Goal: Find specific page/section: Find specific page/section

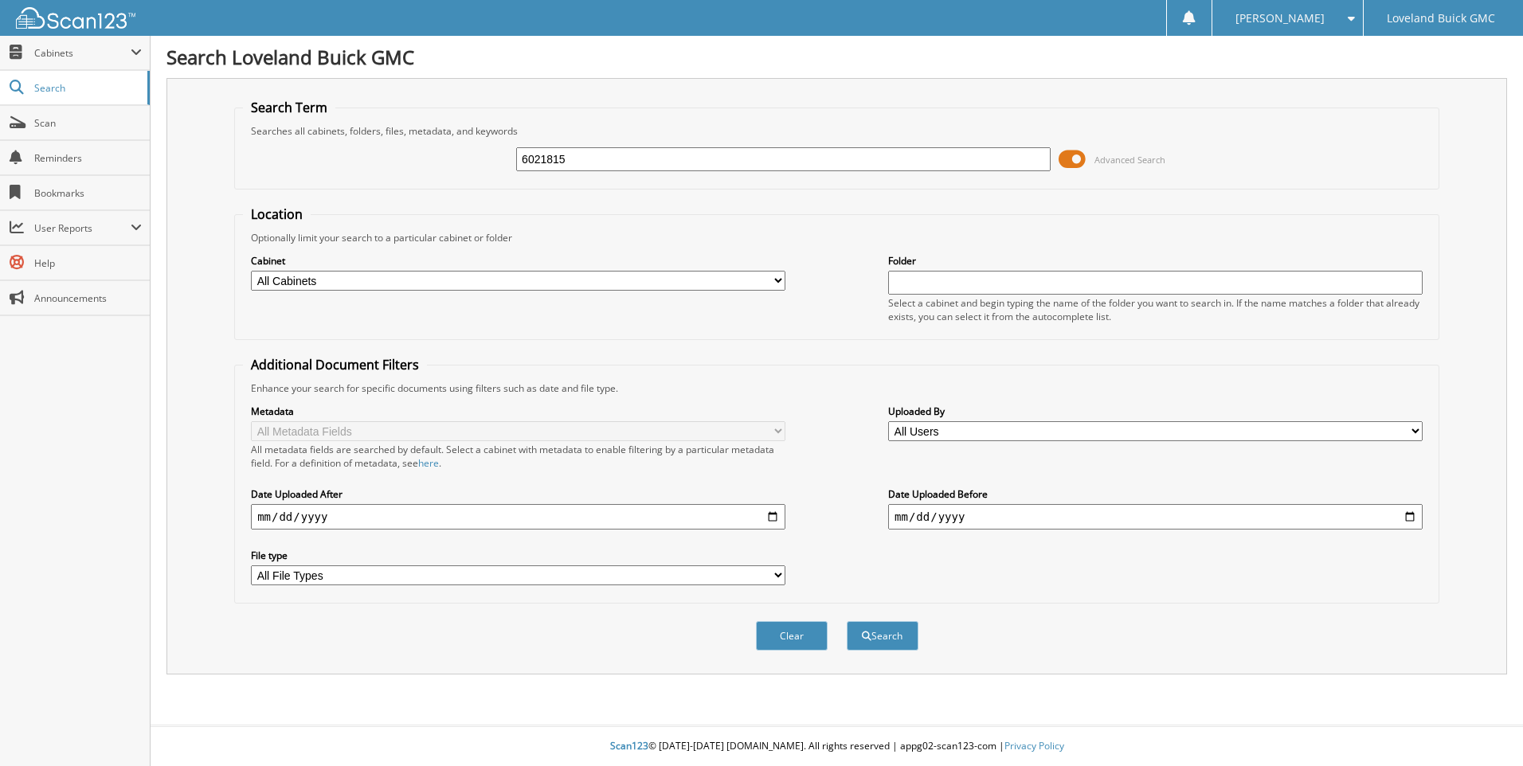
type input "6021815"
click at [847, 621] on button "Search" at bounding box center [883, 635] width 72 height 29
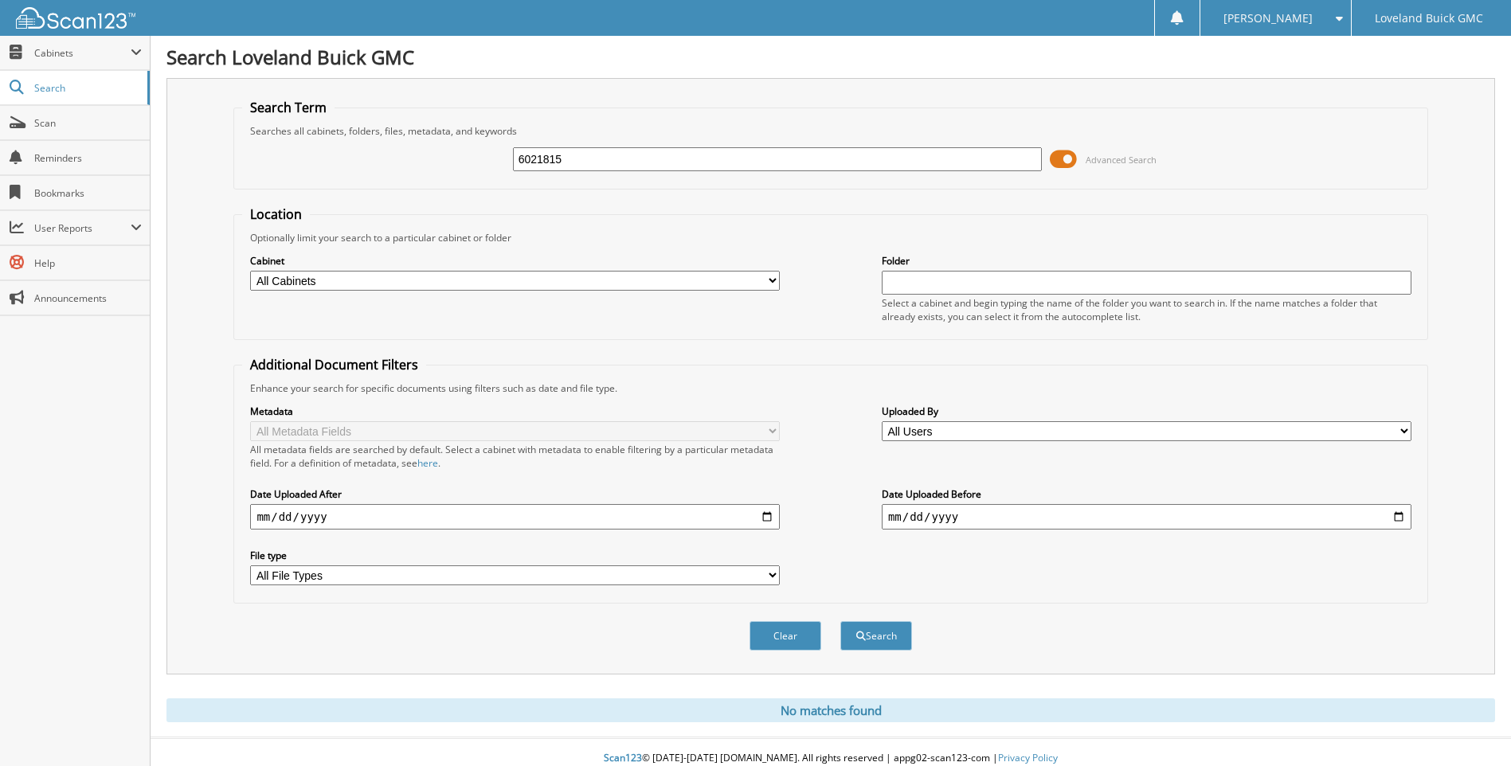
scroll to position [13, 0]
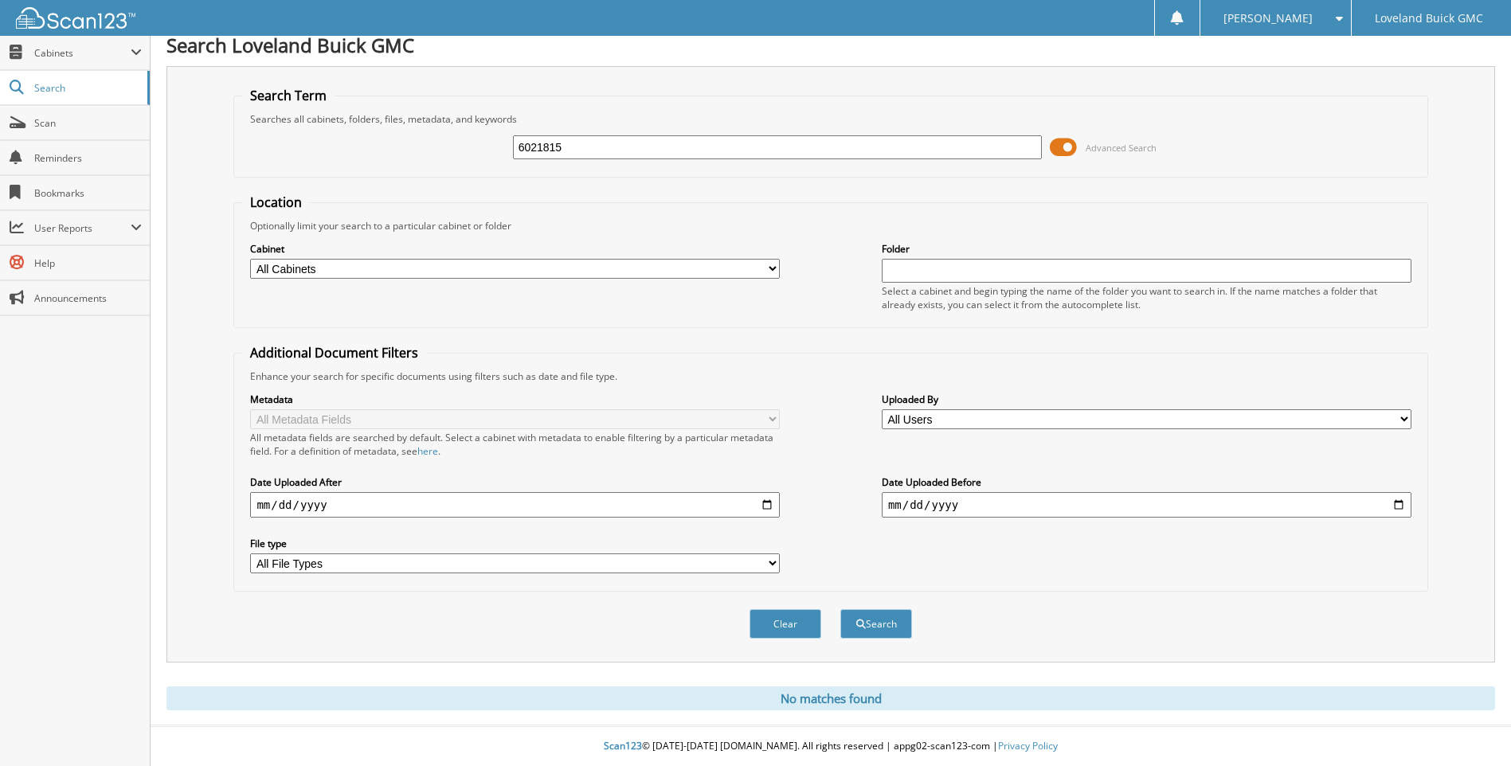
click at [642, 266] on select "All Cabinets IMPORT SERVICE RO PARTS SERVICE LOANER HISTORY SERVICE RO Needs Fi…" at bounding box center [515, 269] width 530 height 20
select select "43919"
click at [250, 259] on select "All Cabinets IMPORT SERVICE RO PARTS SERVICE LOANER HISTORY SERVICE RO Needs Fi…" at bounding box center [515, 269] width 530 height 20
click at [899, 627] on button "Search" at bounding box center [877, 624] width 72 height 29
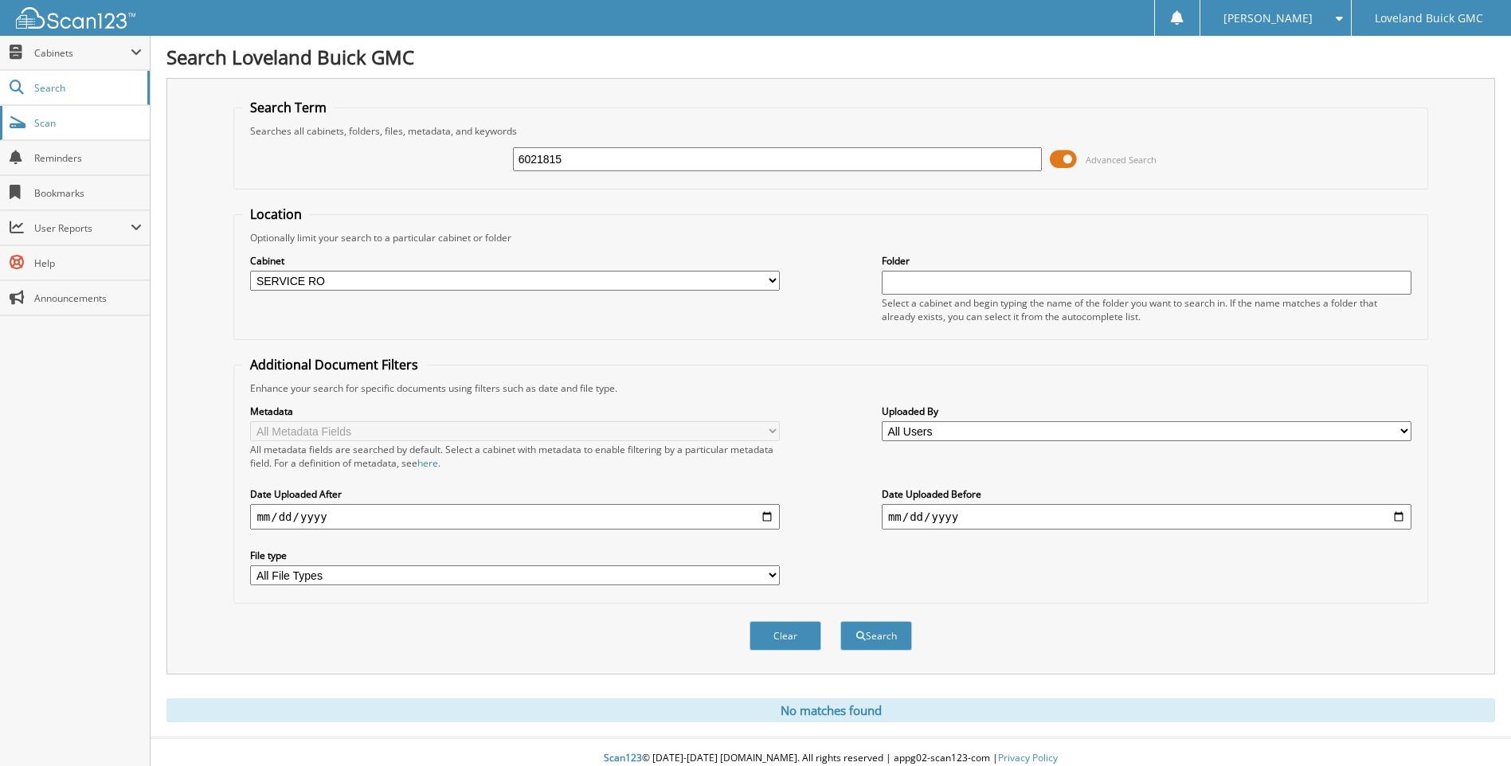
click at [84, 119] on span "Scan" at bounding box center [88, 123] width 108 height 14
